Goal: Navigation & Orientation: Go to known website

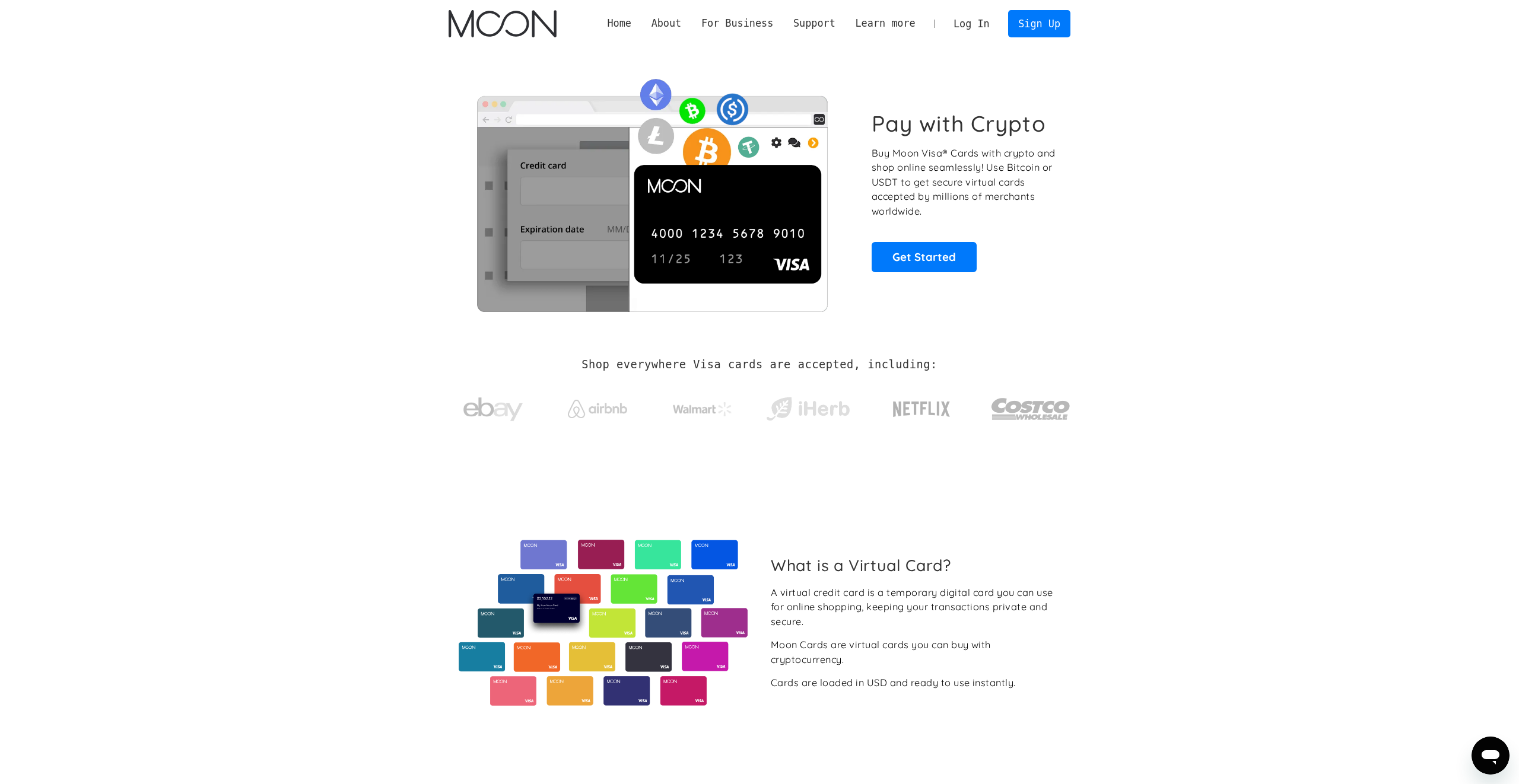
drag, startPoint x: 0, startPoint y: 0, endPoint x: 978, endPoint y: 27, distance: 978.4
click at [978, 27] on link "Log In" at bounding box center [971, 24] width 56 height 26
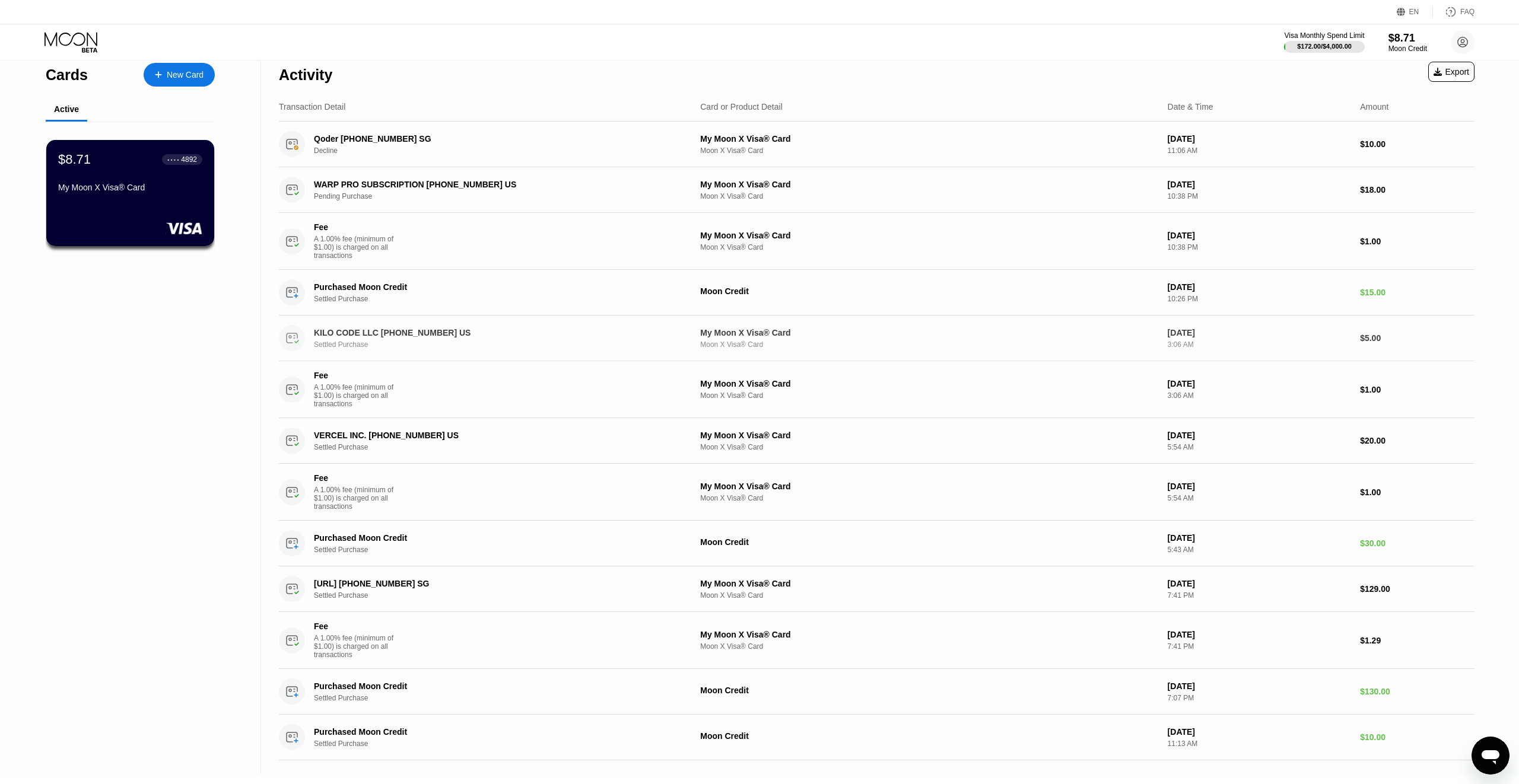
scroll to position [133, 0]
